Goal: Information Seeking & Learning: Check status

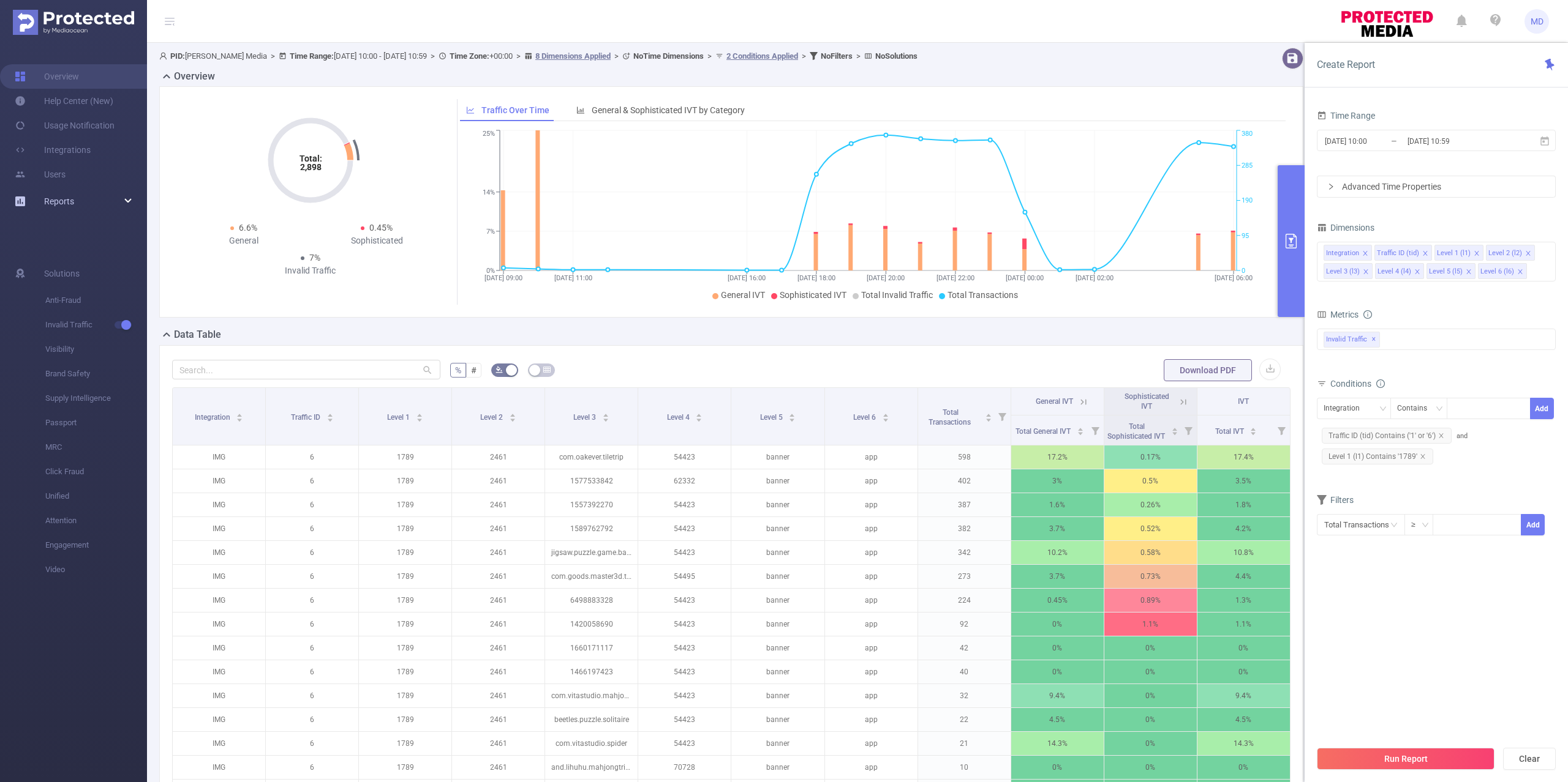
click at [79, 200] on div "Reports" at bounding box center [74, 201] width 147 height 25
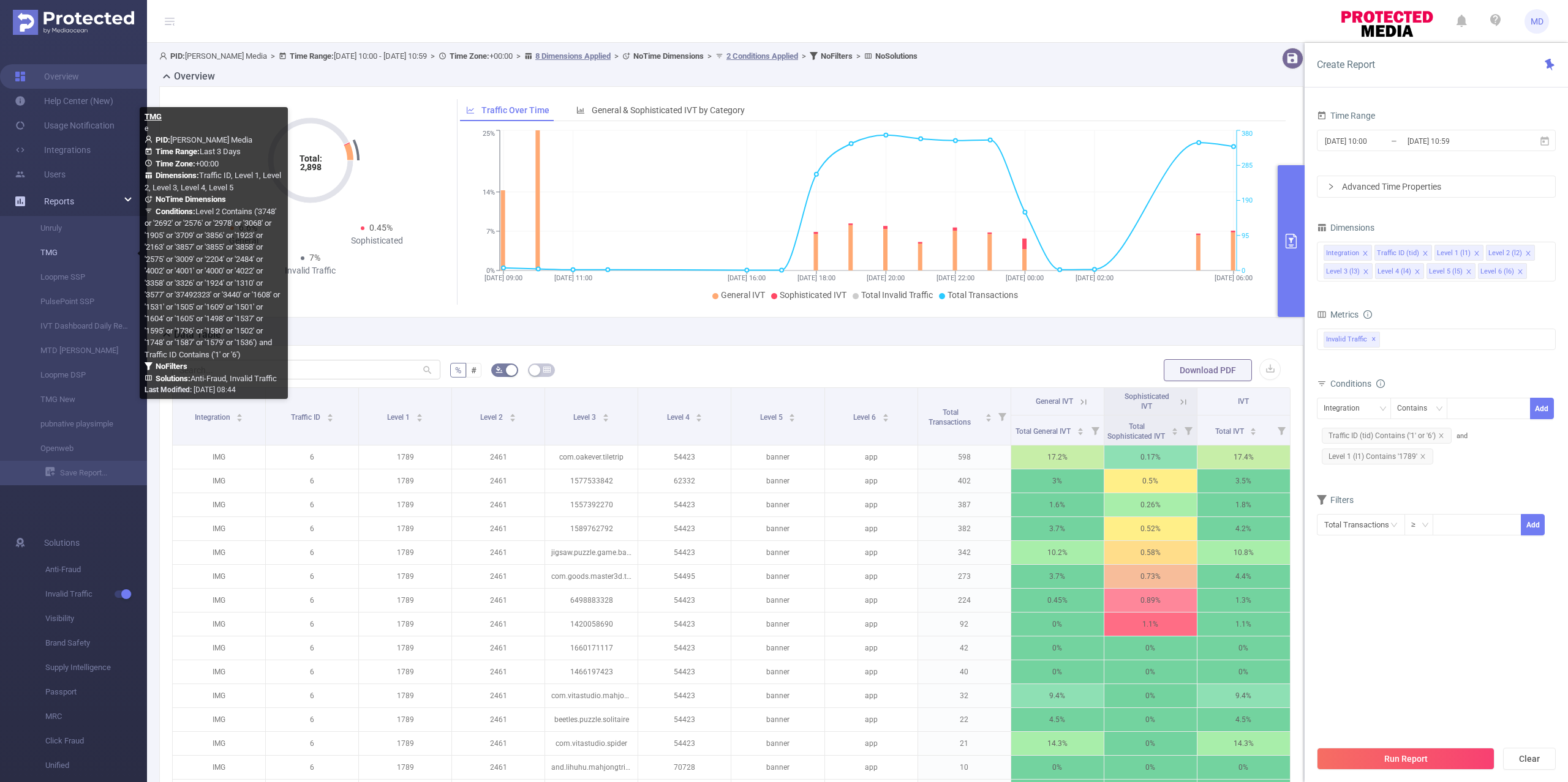
click at [55, 248] on link "TMG" at bounding box center [79, 252] width 108 height 25
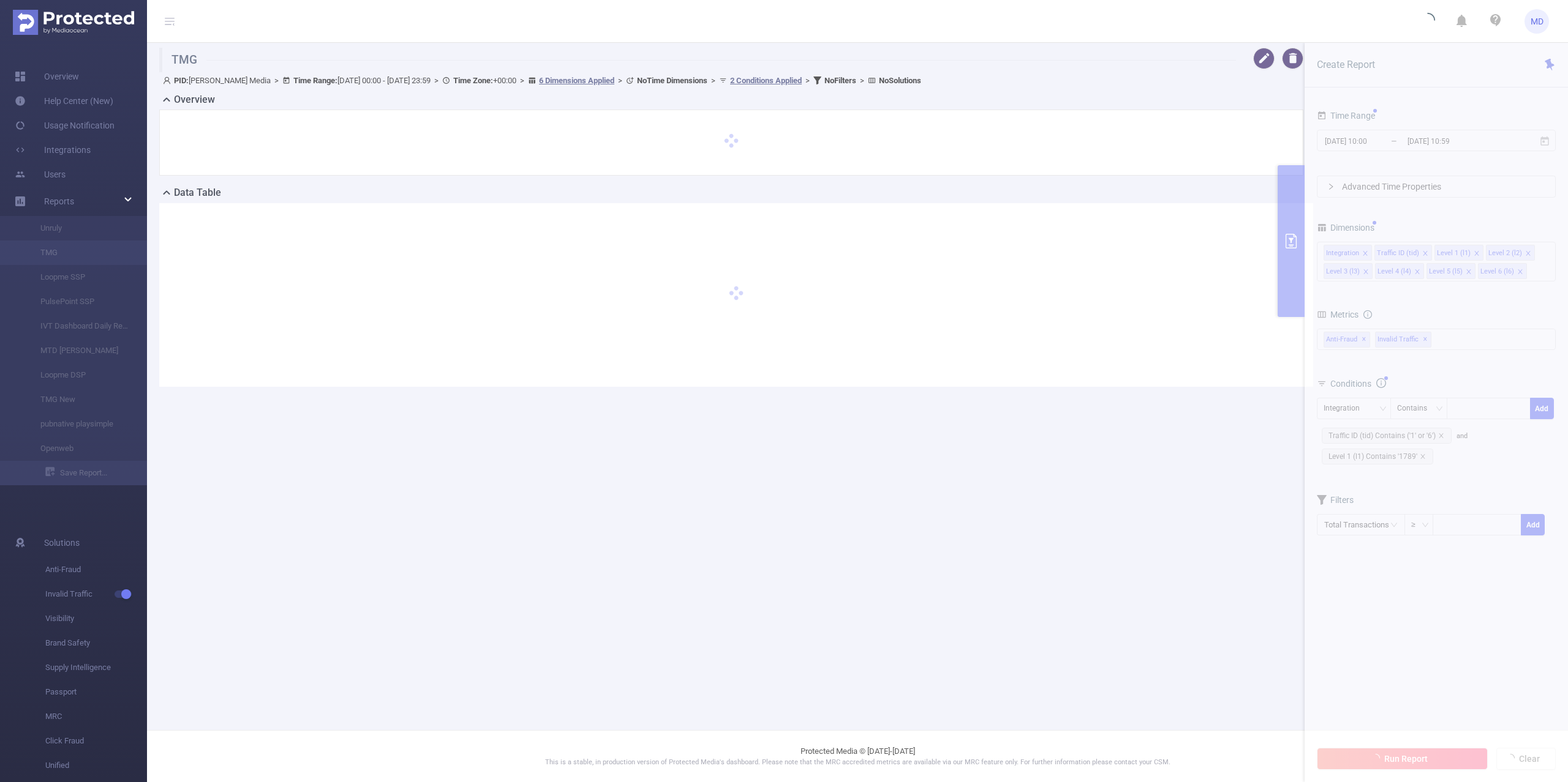
click at [1436, 138] on section "TMG PID: [PERSON_NAME] Media > Time Range: [DATE] 00:00 - [DATE] 23:59 > Time Z…" at bounding box center [857, 227] width 1421 height 368
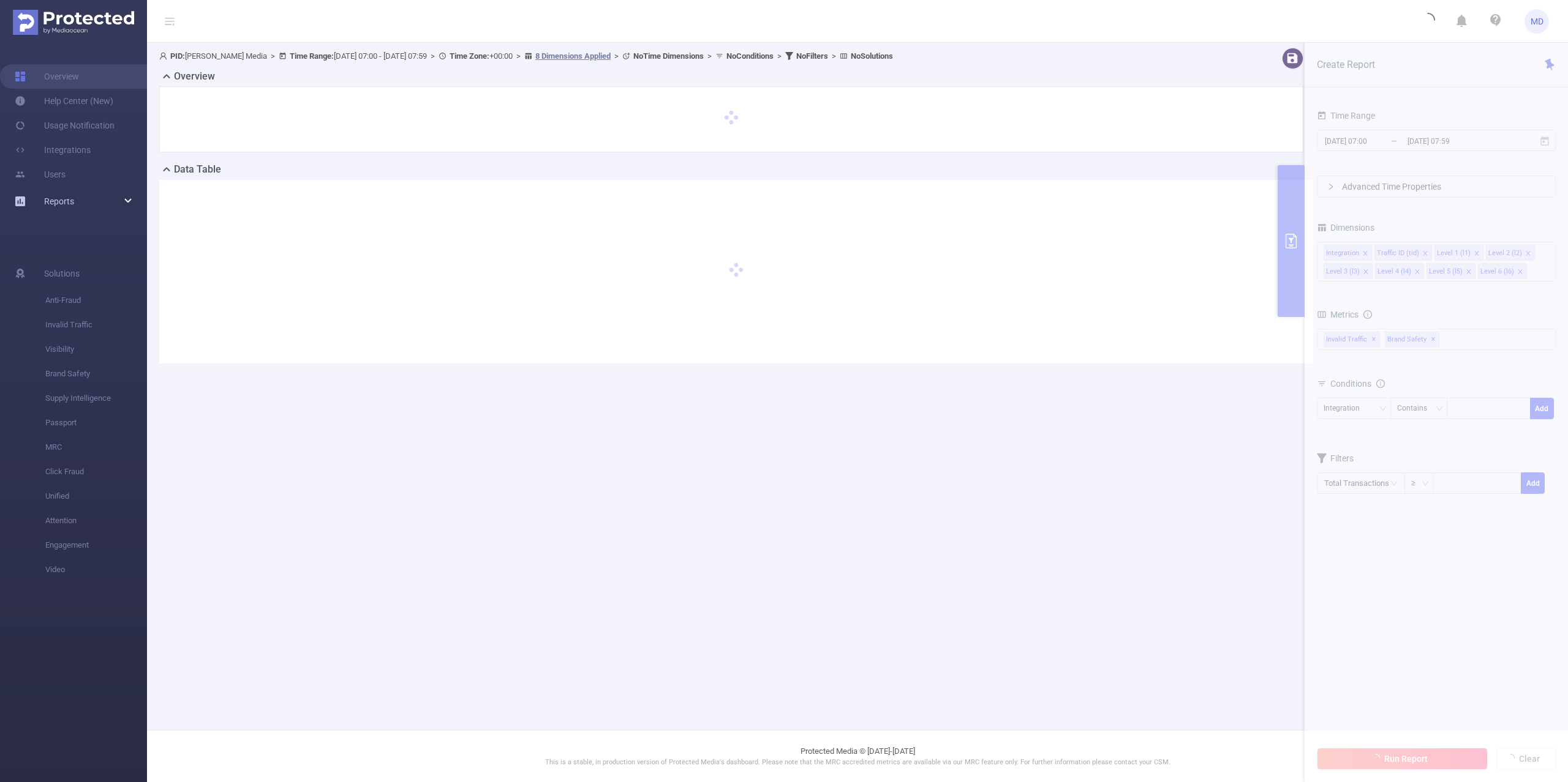
click at [98, 199] on div "Reports" at bounding box center [74, 201] width 147 height 25
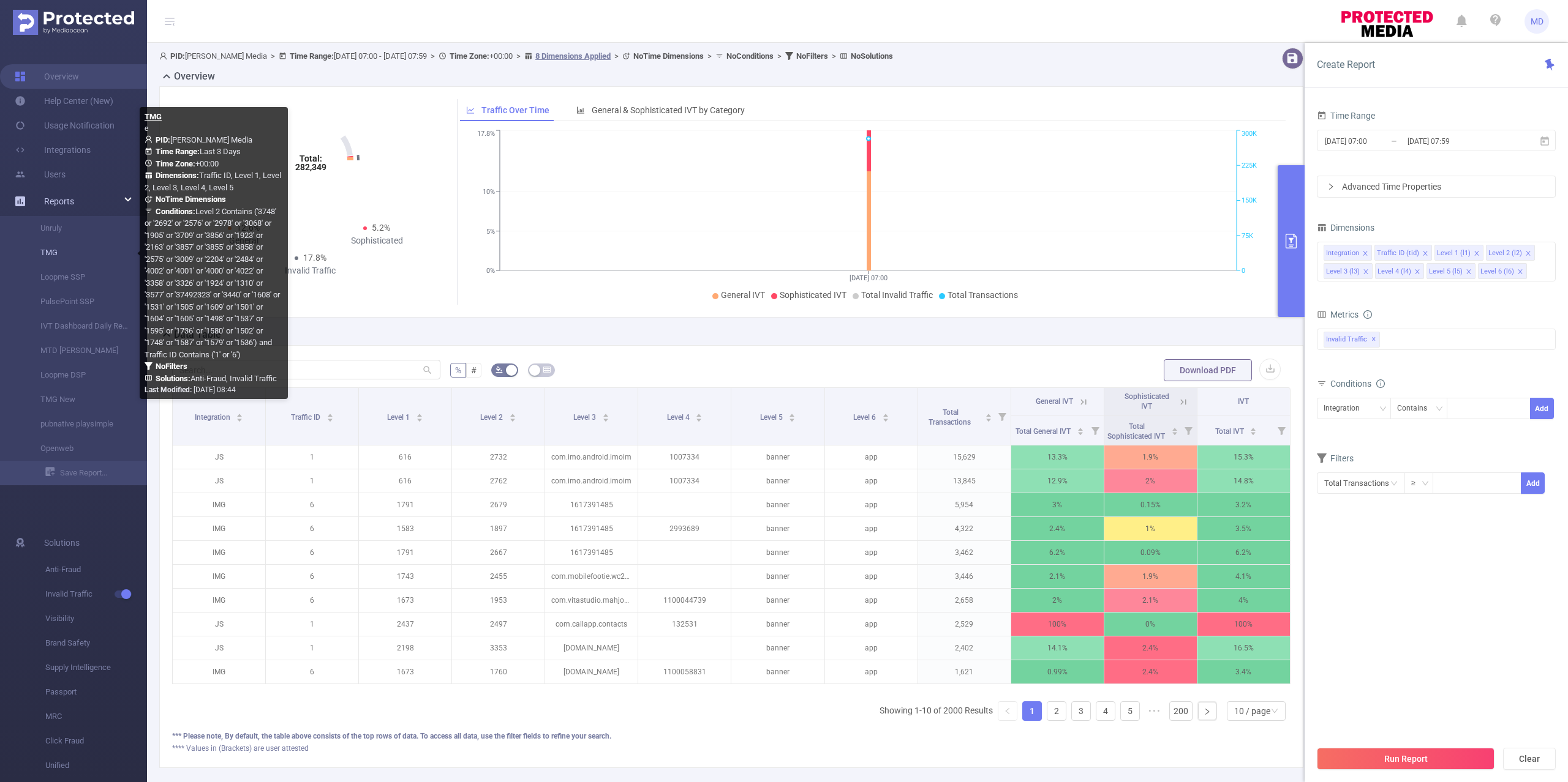
click at [44, 251] on link "TMG" at bounding box center [79, 252] width 108 height 25
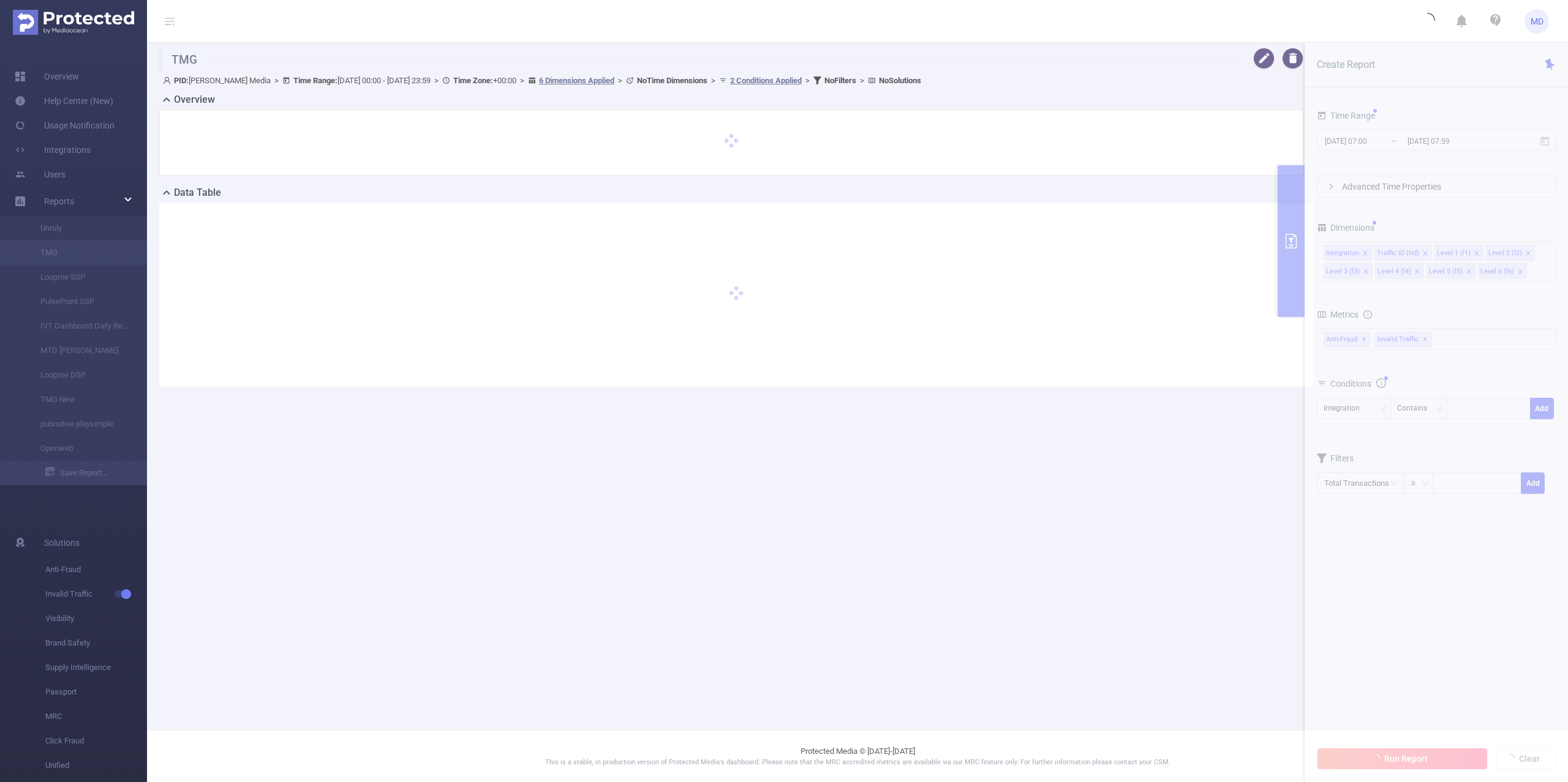
click at [1444, 140] on section "TMG PID: Luna Media > Time Range: 2025-10-12 00:00 - 2025-10-14 23:59 > Time Zo…" at bounding box center [857, 227] width 1421 height 368
type input "2025-10-12 00:00"
type input "2025-10-14 23:59"
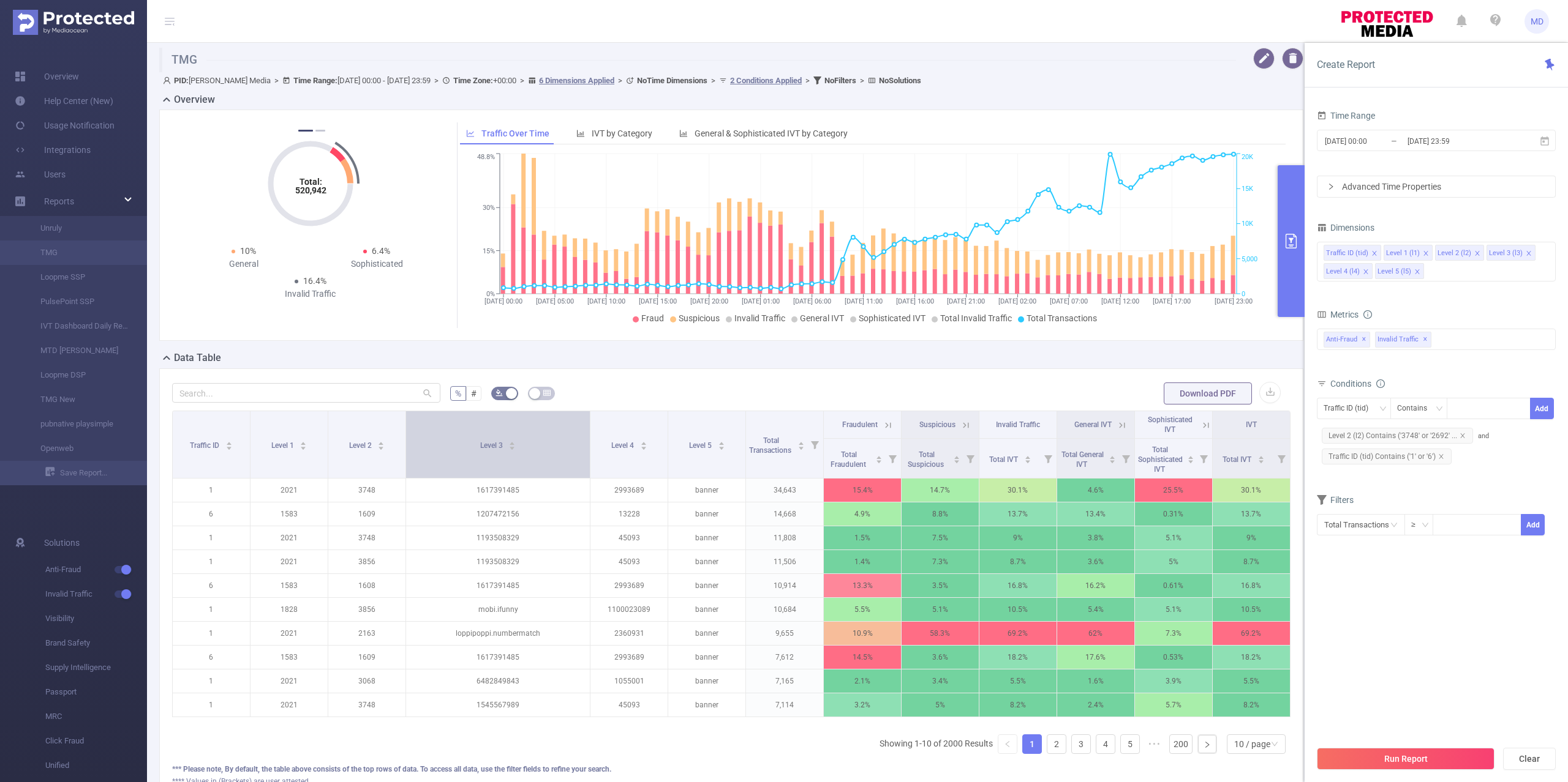
drag, startPoint x: 508, startPoint y: 448, endPoint x: 584, endPoint y: 448, distance: 76.0
click at [584, 448] on th "Level 3" at bounding box center [498, 445] width 184 height 67
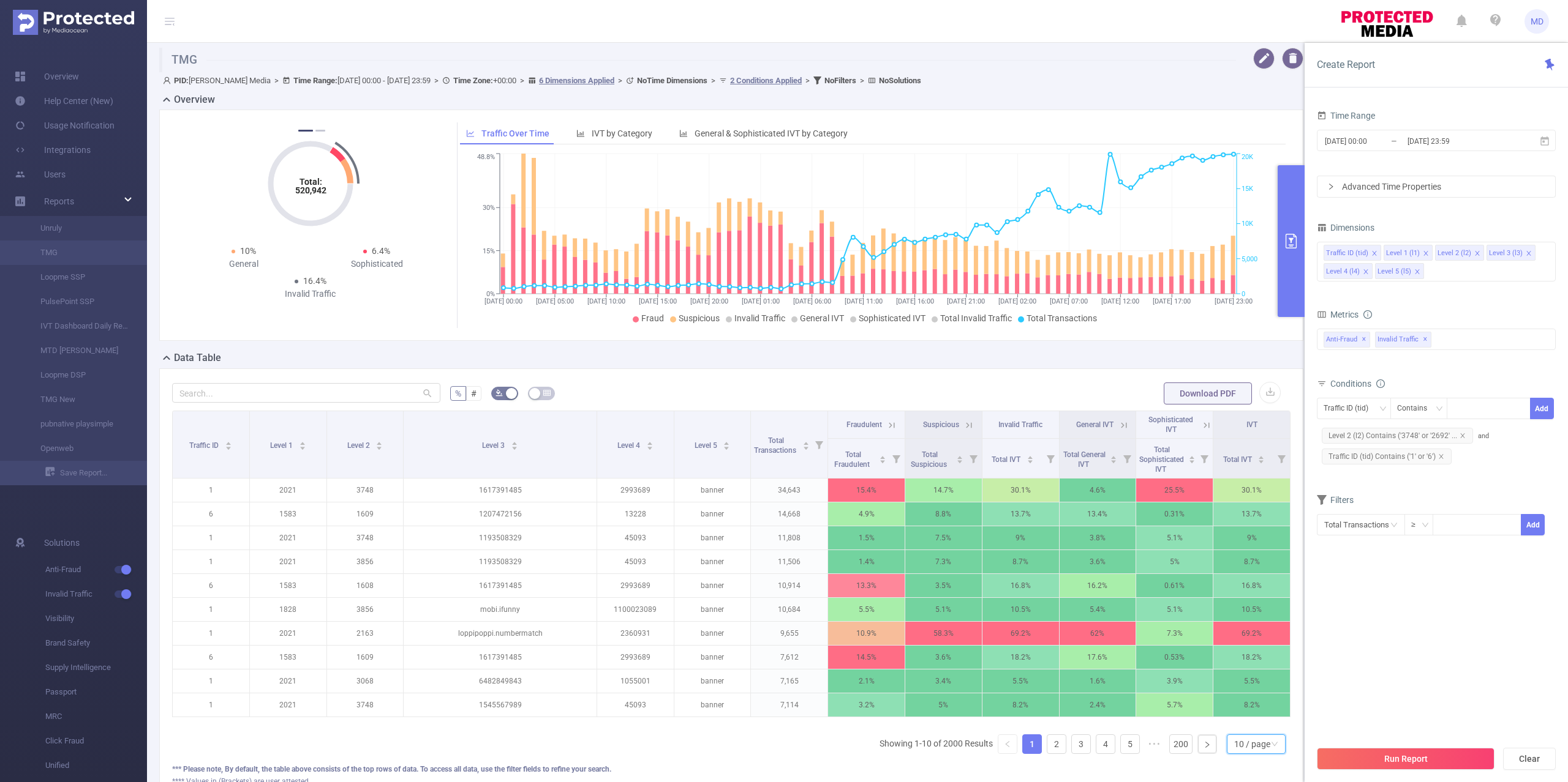
click at [1239, 753] on div "10 / page" at bounding box center [1252, 744] width 36 height 18
click at [1241, 738] on li "50 / page" at bounding box center [1243, 737] width 60 height 20
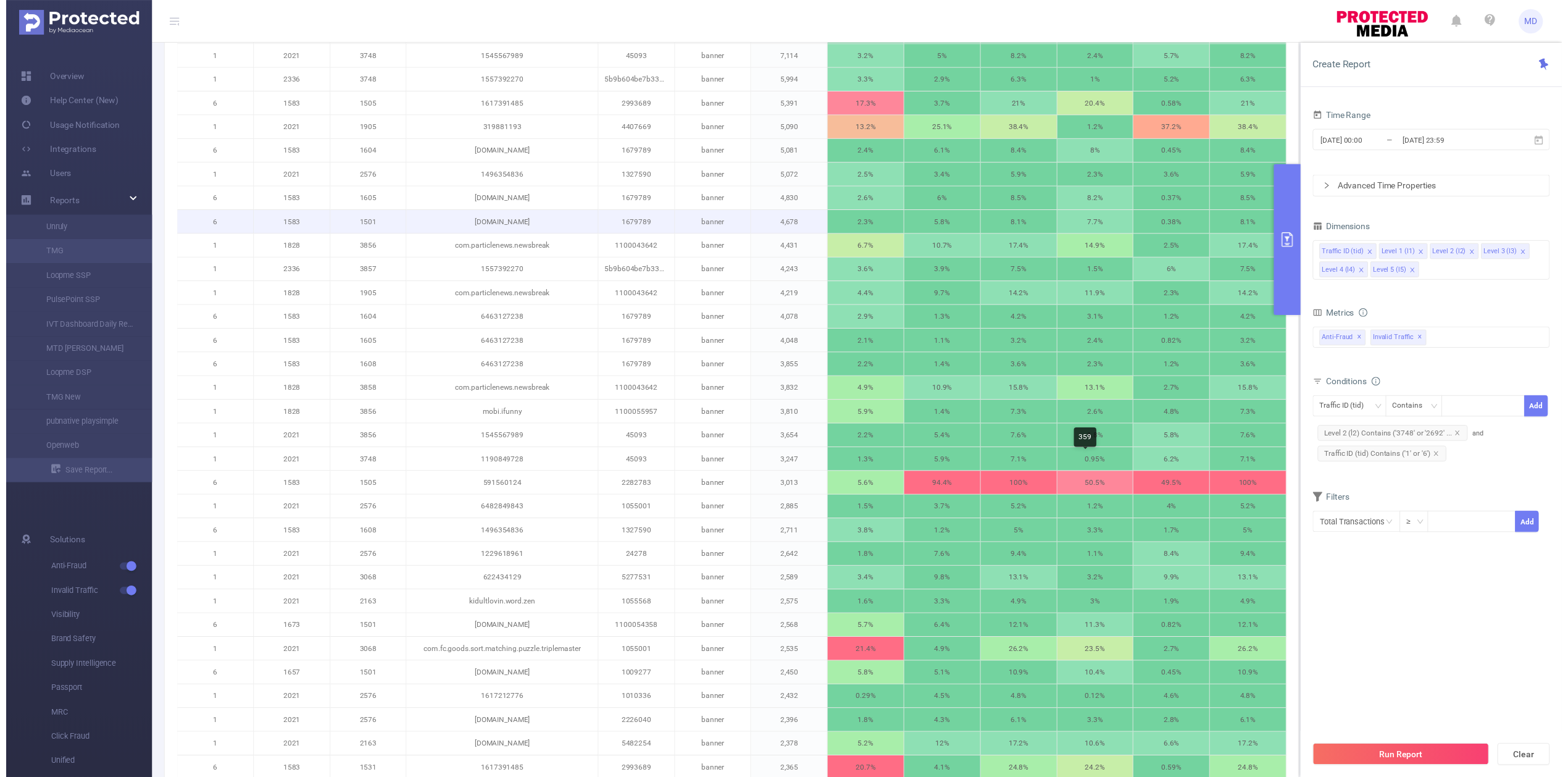
scroll to position [659, 0]
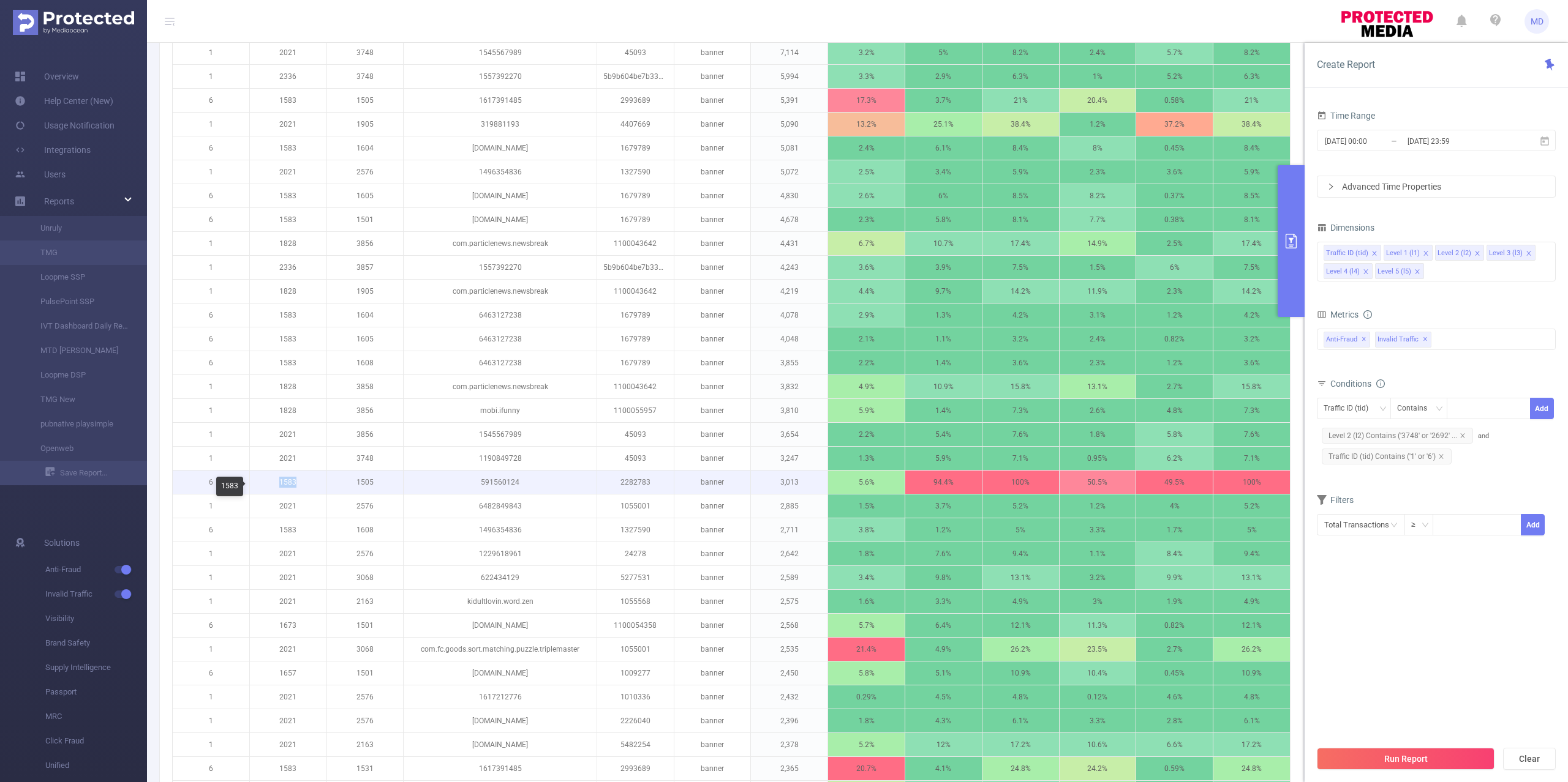
drag, startPoint x: 303, startPoint y: 490, endPoint x: 254, endPoint y: 486, distance: 49.2
click at [254, 486] on p "1583" at bounding box center [288, 482] width 77 height 23
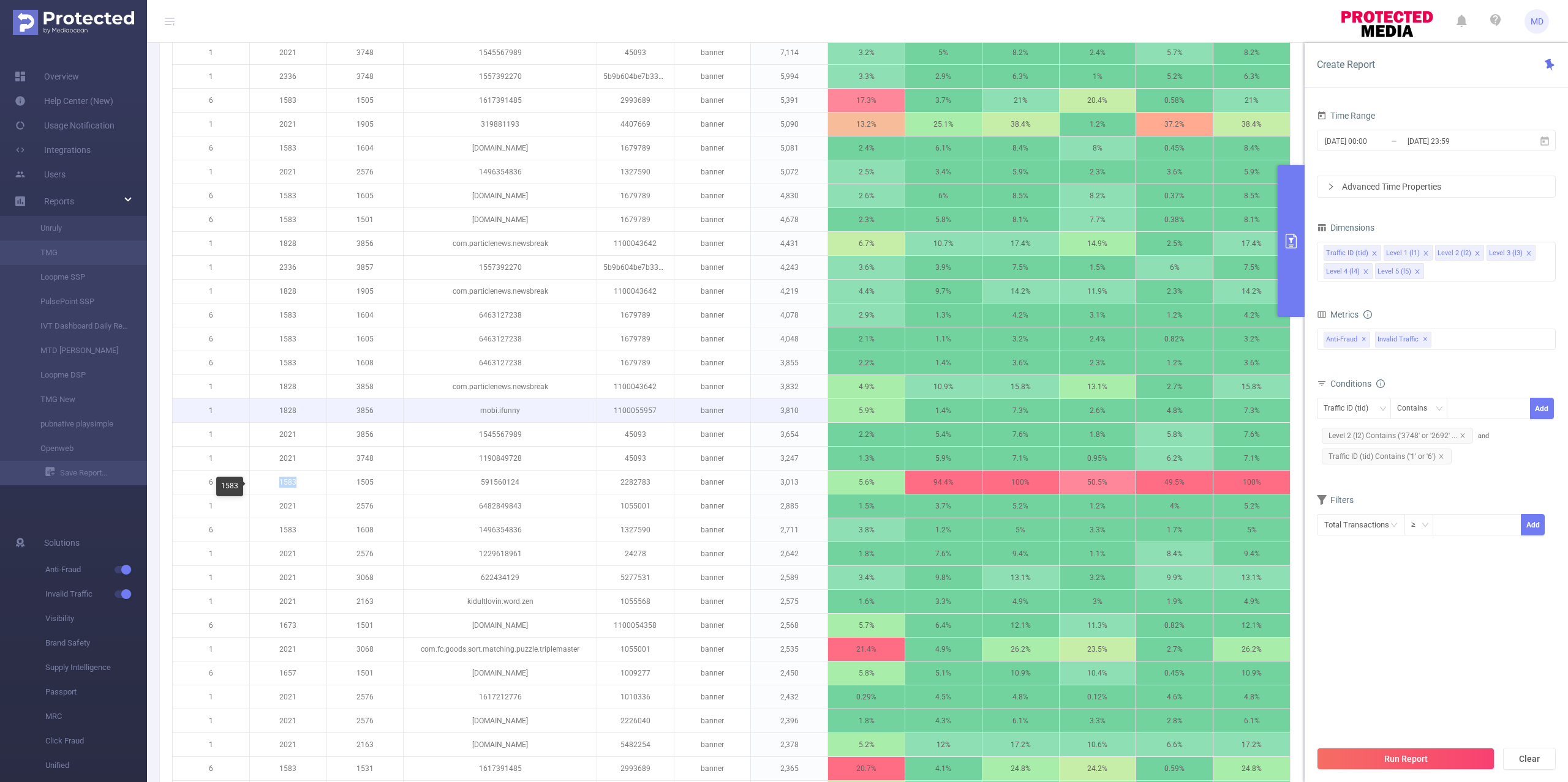
copy p "1583"
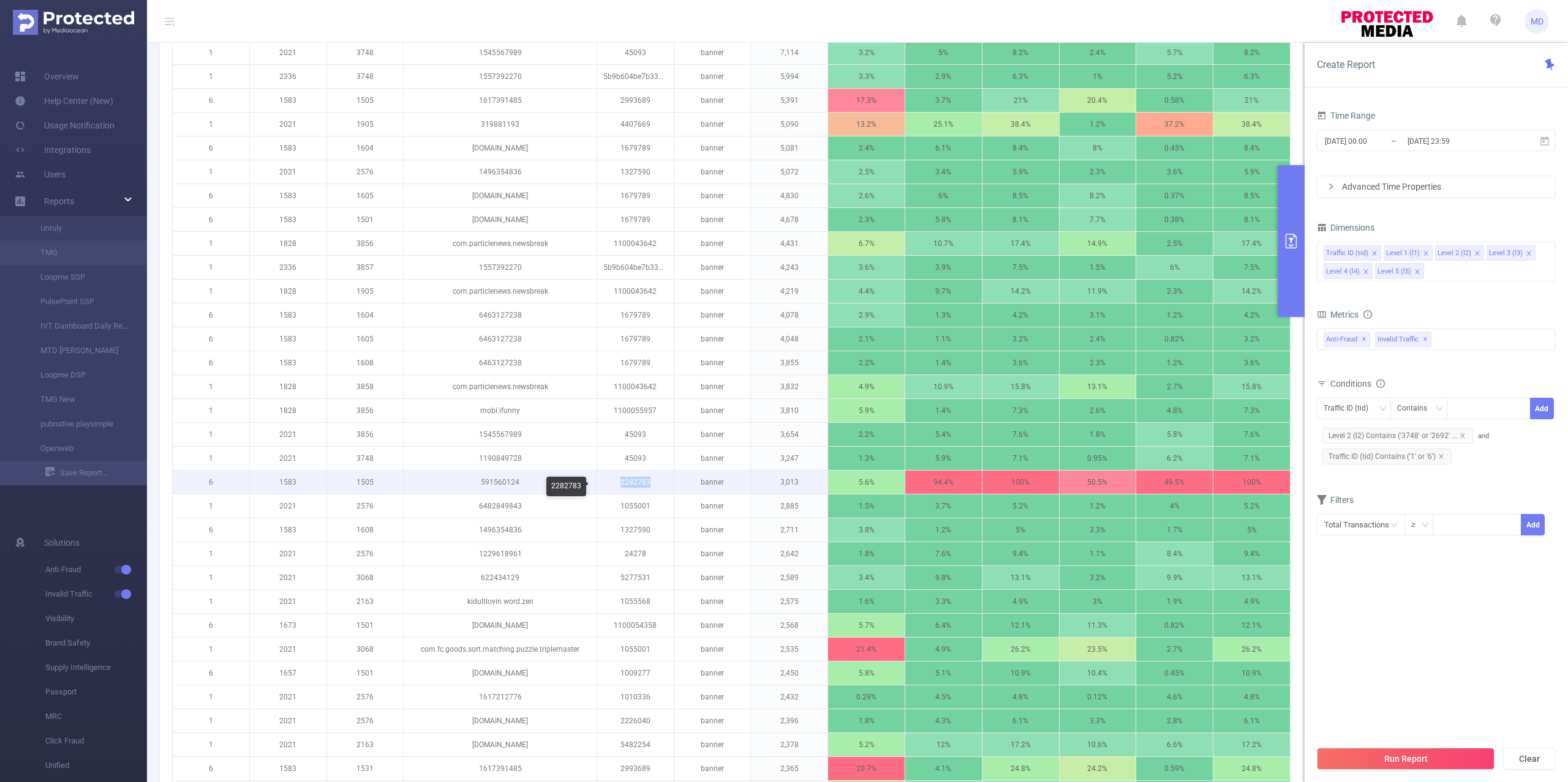
drag, startPoint x: 643, startPoint y: 487, endPoint x: 616, endPoint y: 483, distance: 27.3
click at [616, 483] on p "2282783" at bounding box center [635, 482] width 77 height 23
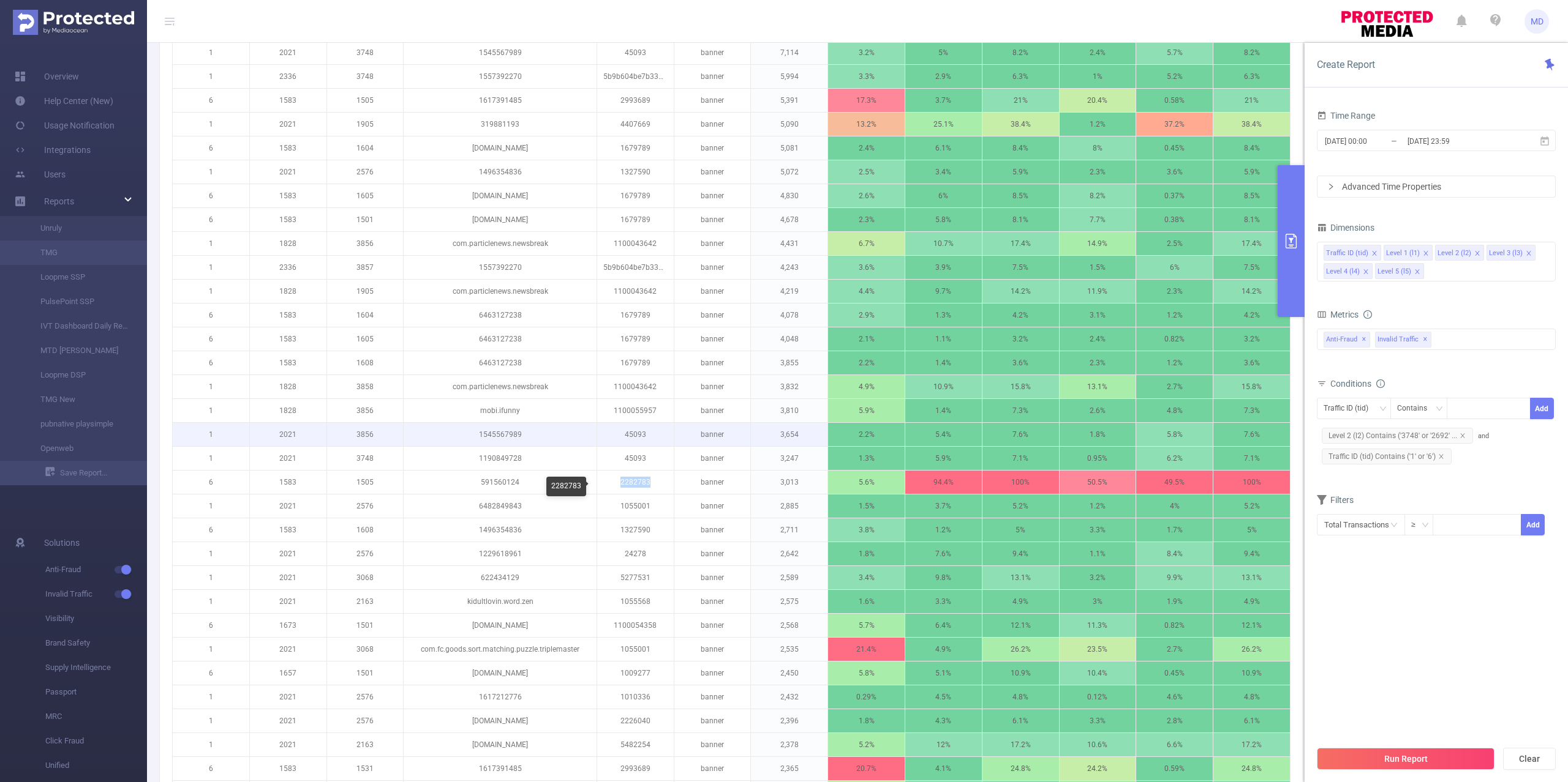
copy p "2282783"
click at [1355, 407] on div "Traffic ID (tid)" at bounding box center [1350, 408] width 53 height 20
click at [1350, 487] on li "Level 3 (l3)" at bounding box center [1354, 493] width 74 height 20
click at [1470, 405] on div at bounding box center [1488, 408] width 70 height 20
paste input "jp.gocro.smartnews.android"
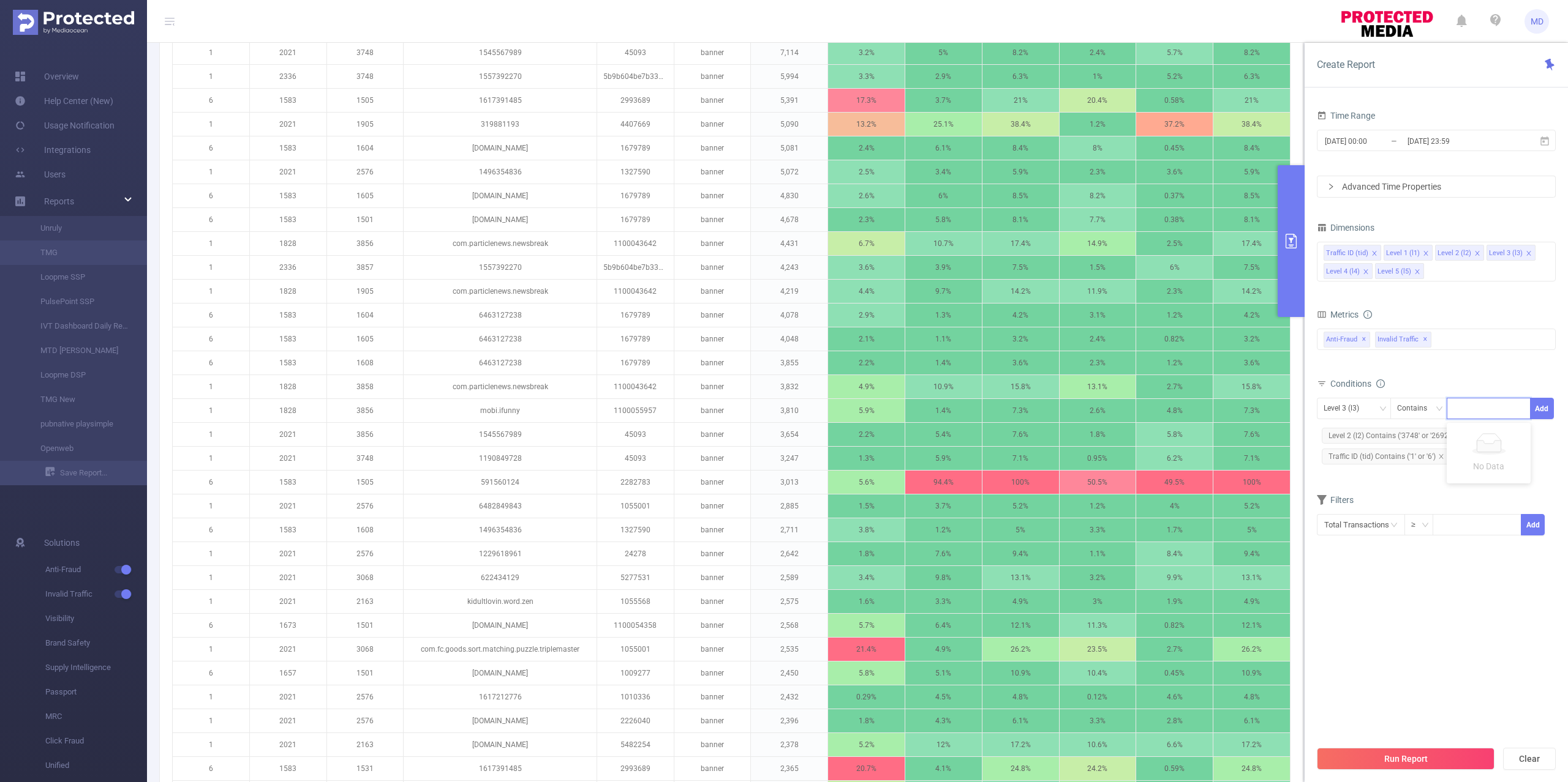
type input "jp.gocro.smartnews.android"
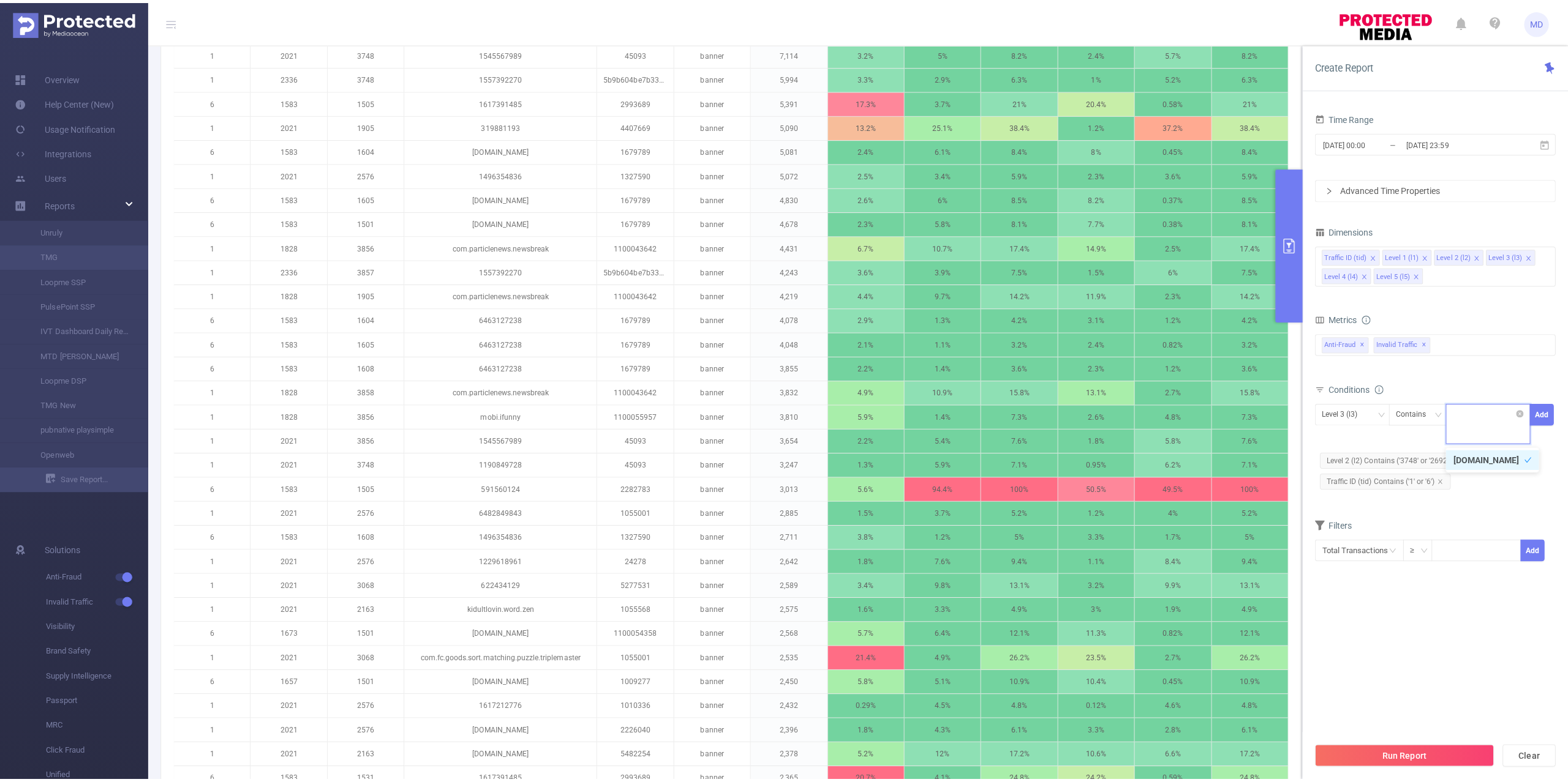
scroll to position [0, 0]
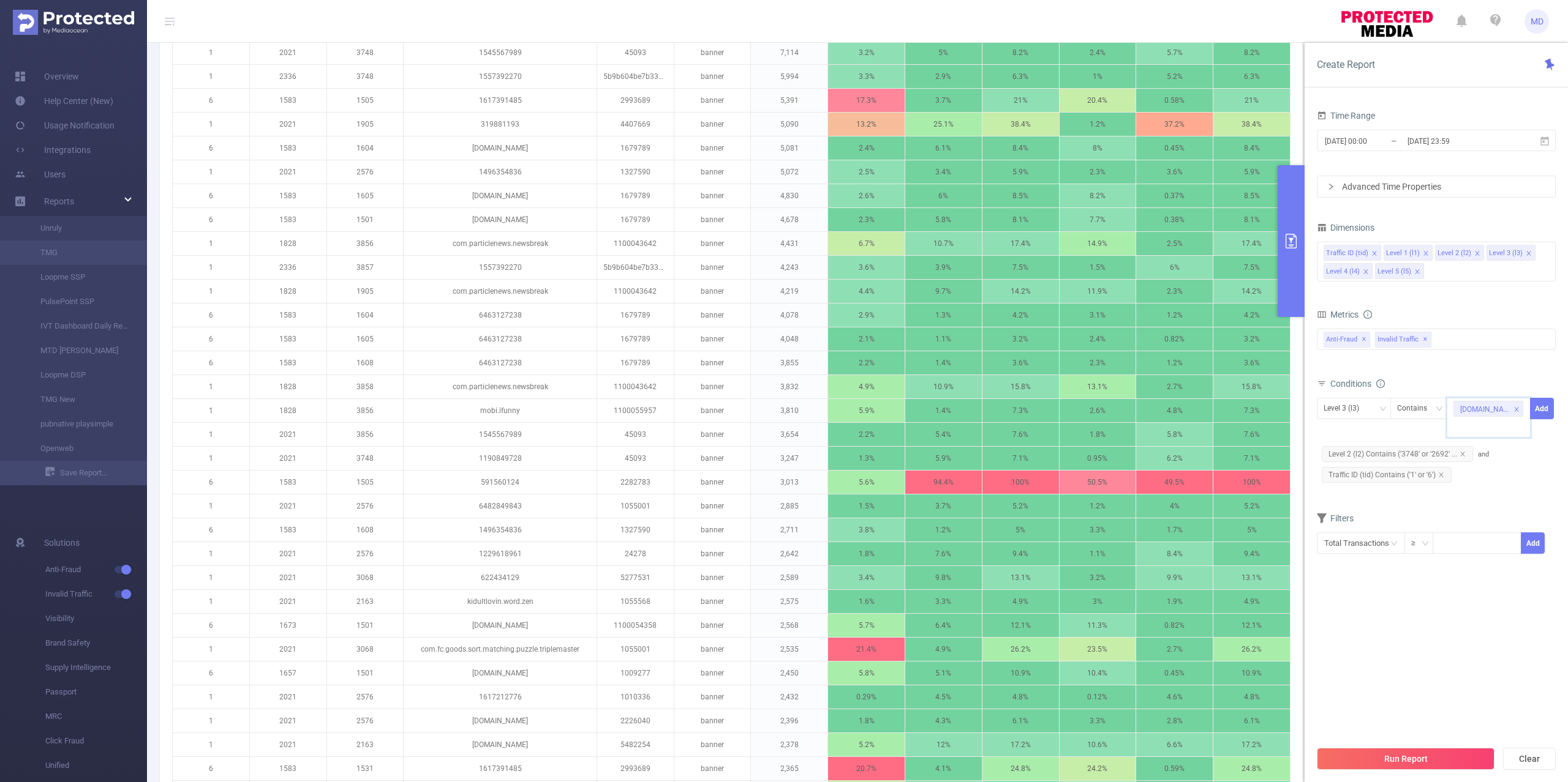
paste input "com.zynga.words3"
type input "com.zynga.words3"
click at [1433, 760] on button "Run Report" at bounding box center [1406, 759] width 178 height 22
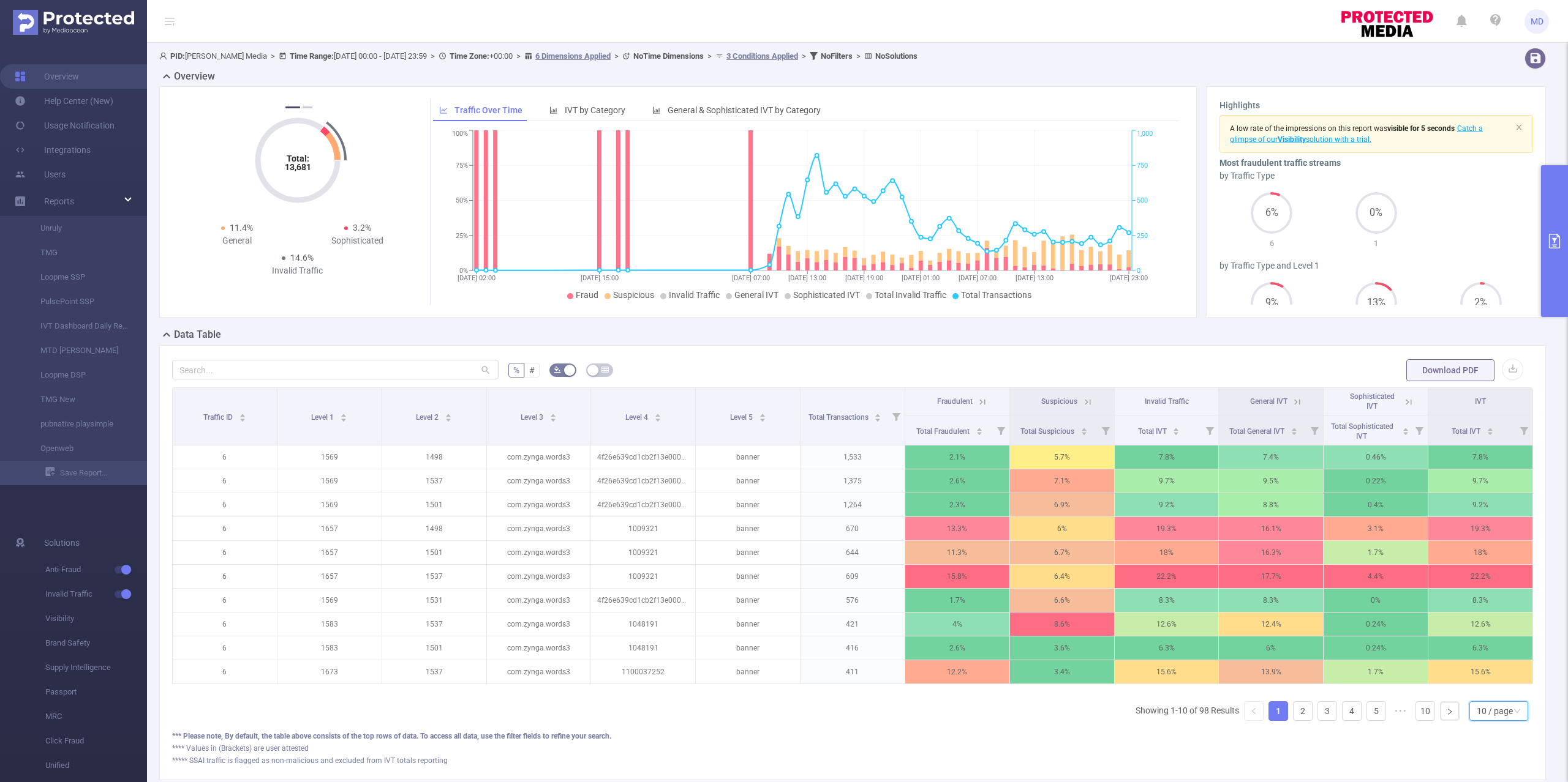
click at [1477, 720] on div "10 / page" at bounding box center [1494, 711] width 36 height 18
click at [1479, 699] on li "50 / page" at bounding box center [1486, 703] width 60 height 20
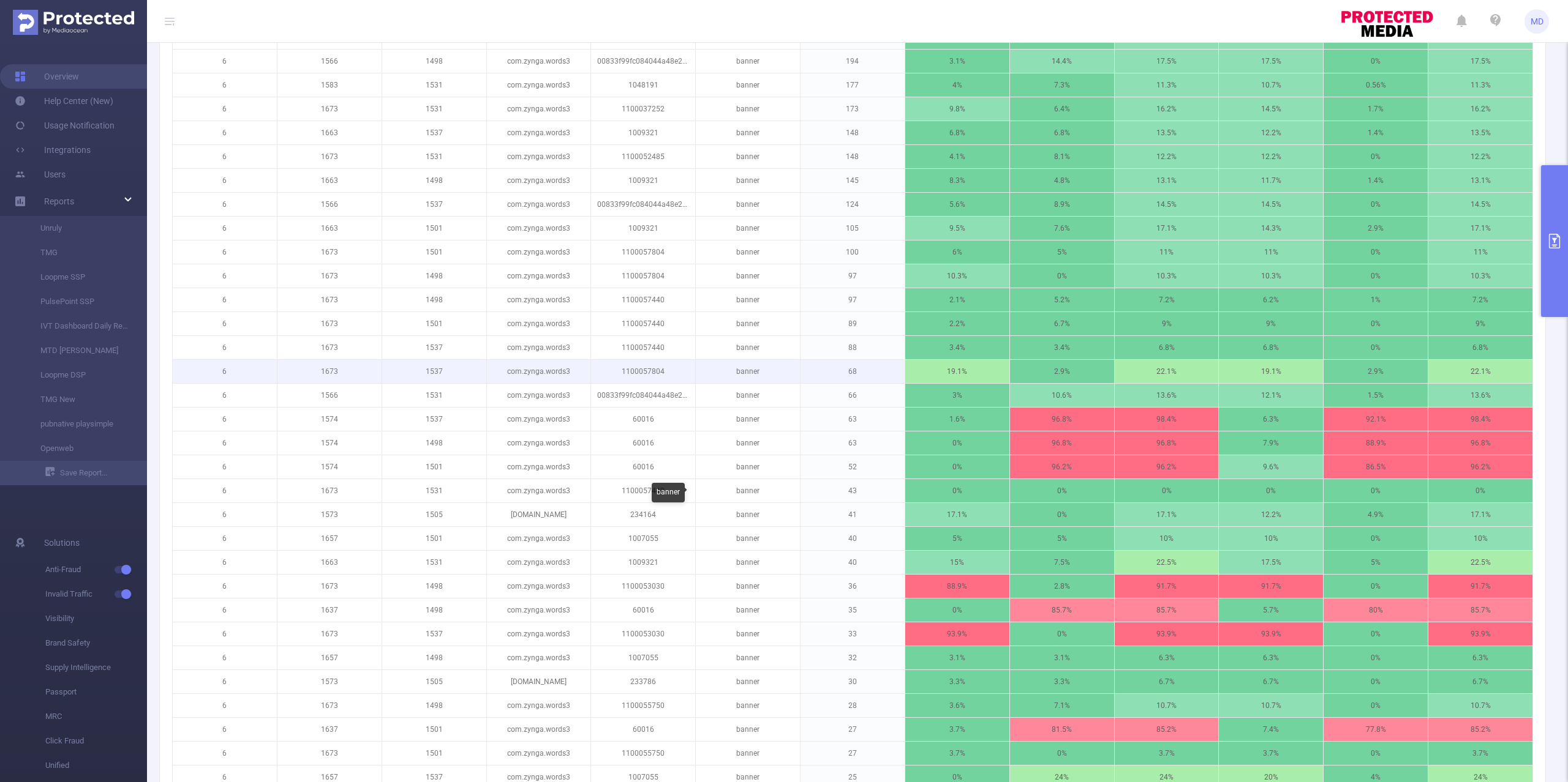
scroll to position [897, 0]
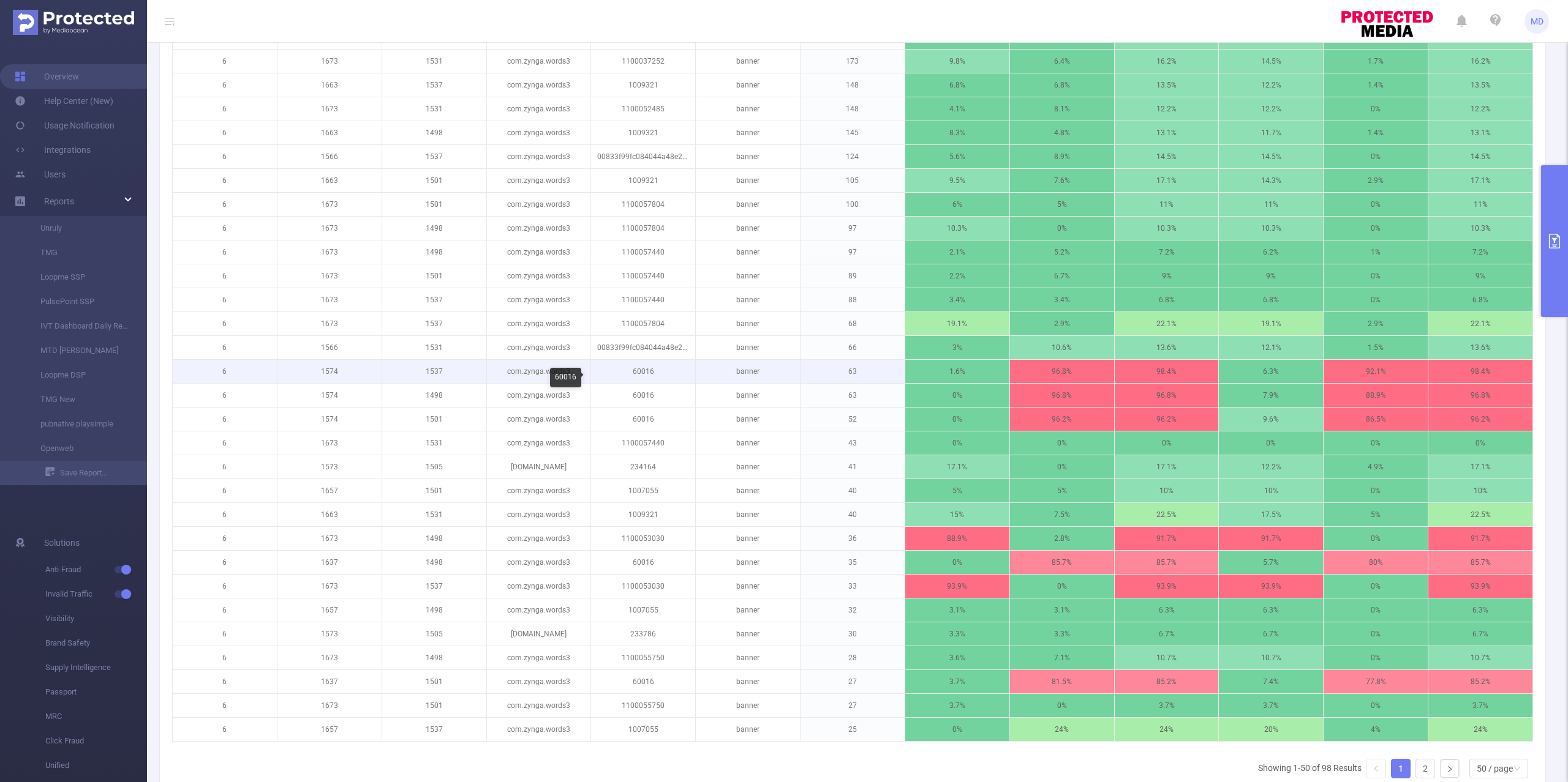
click at [640, 377] on p "60016" at bounding box center [643, 371] width 104 height 23
copy p "60016"
click at [322, 375] on p "1574" at bounding box center [329, 371] width 104 height 23
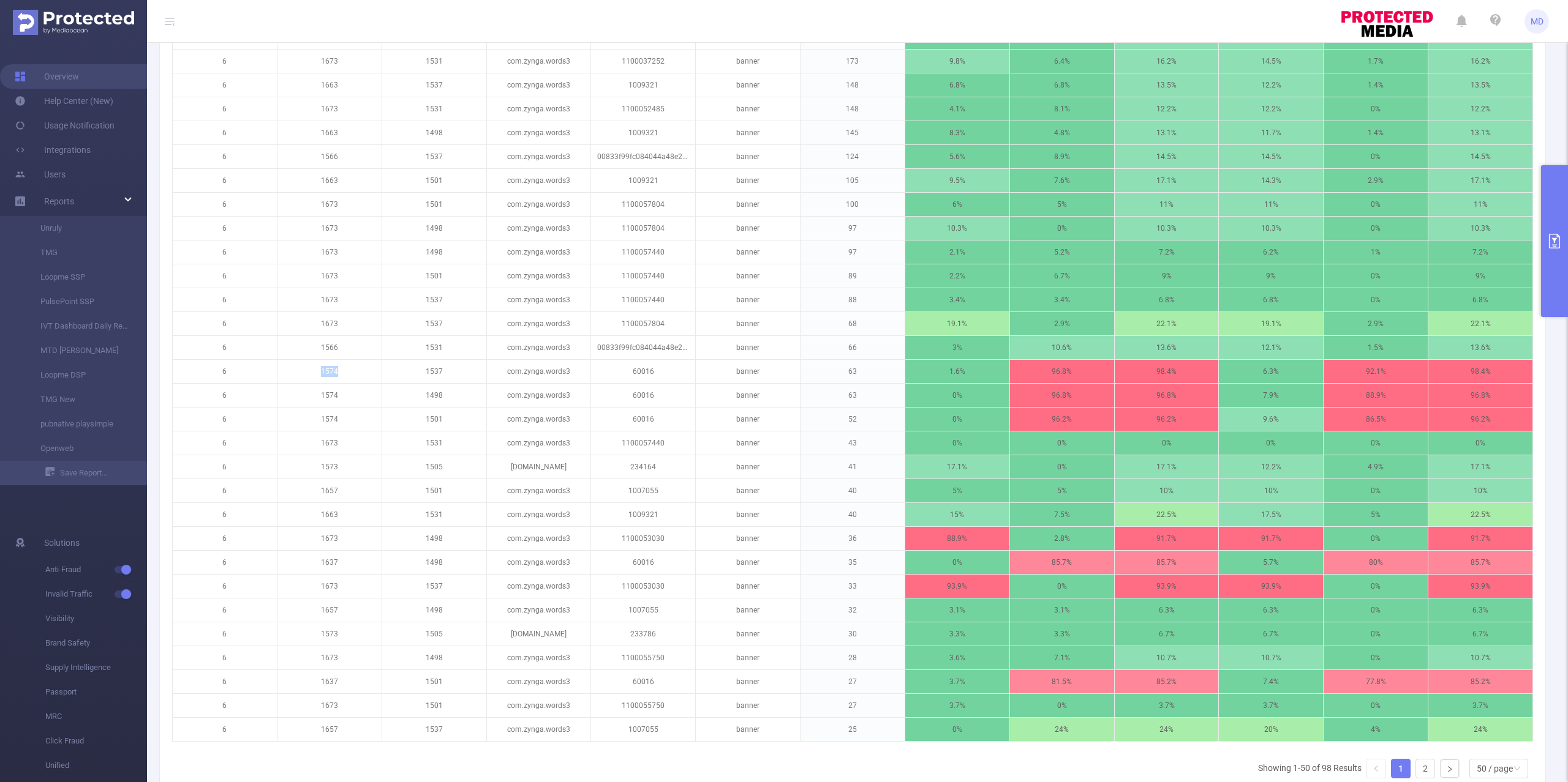
copy p "1574"
click at [642, 380] on p "60016" at bounding box center [643, 371] width 104 height 23
click at [640, 377] on p "60016" at bounding box center [643, 371] width 104 height 23
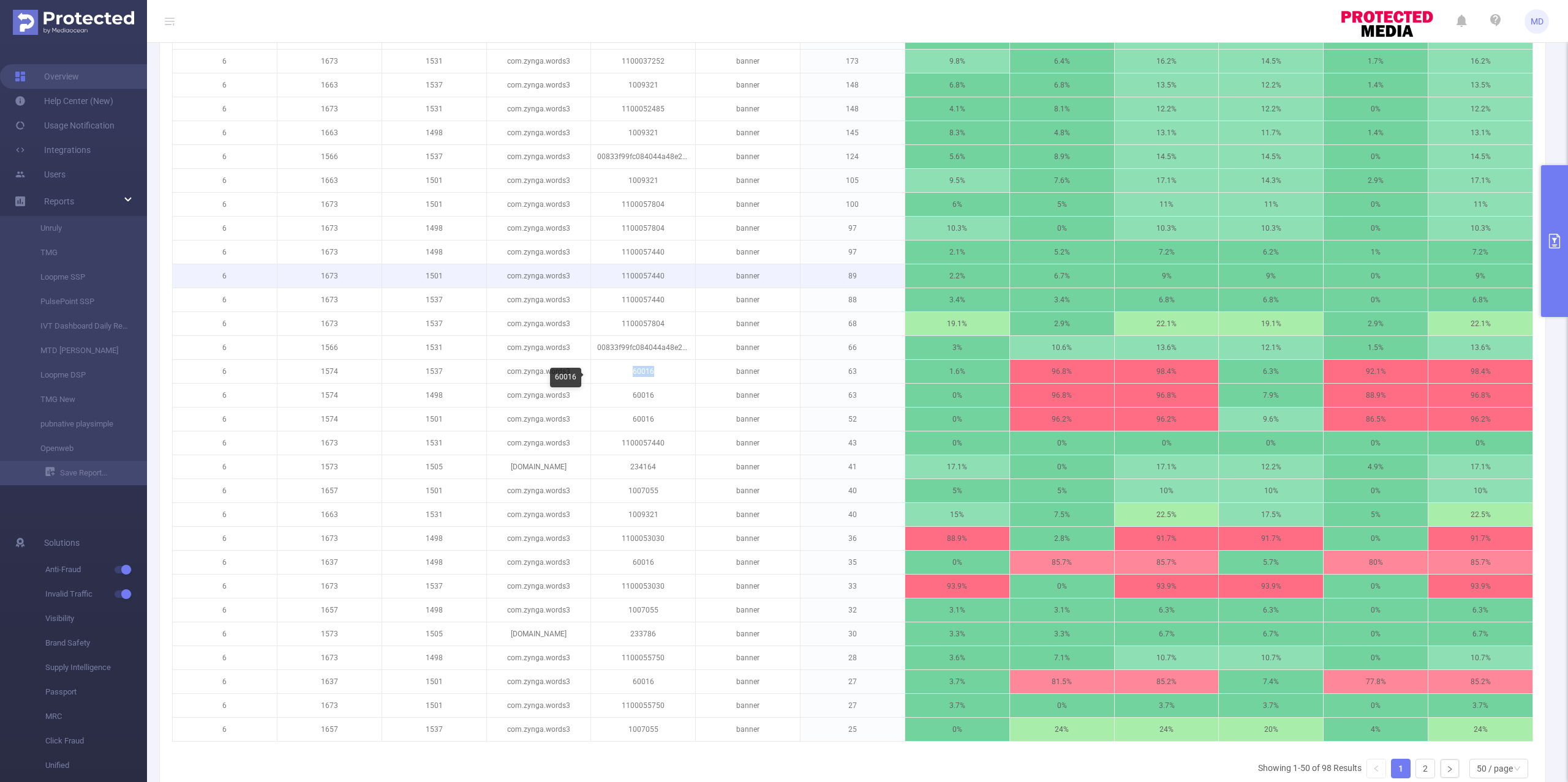
copy p "60016"
